Goal: Check status

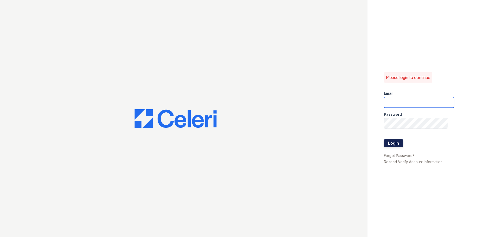
type input "lobrien@trinity-pm.com"
click at [397, 142] on button "Login" at bounding box center [393, 143] width 19 height 8
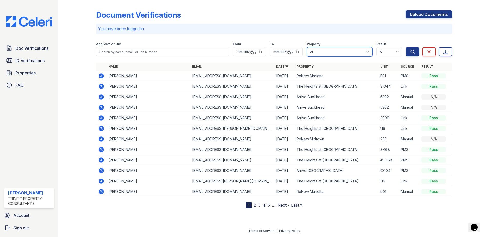
click at [362, 50] on select "All Arrive Buckhead Arrive [GEOGRAPHIC_DATA] Arrive Roswell Arrive Vinings ReNe…" at bounding box center [340, 51] width 66 height 9
select select "5048"
click at [307, 47] on select "All Arrive Buckhead Arrive [GEOGRAPHIC_DATA] Arrive Roswell Arrive Vinings ReNe…" at bounding box center [340, 51] width 66 height 9
click at [411, 50] on icon "submit" at bounding box center [412, 51] width 5 height 5
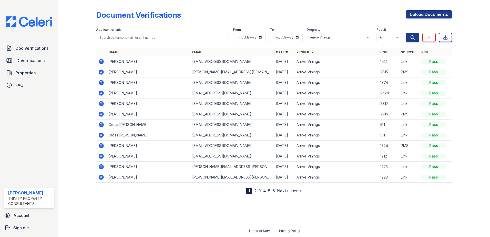
click at [103, 61] on icon at bounding box center [101, 61] width 5 height 5
